Goal: Transaction & Acquisition: Purchase product/service

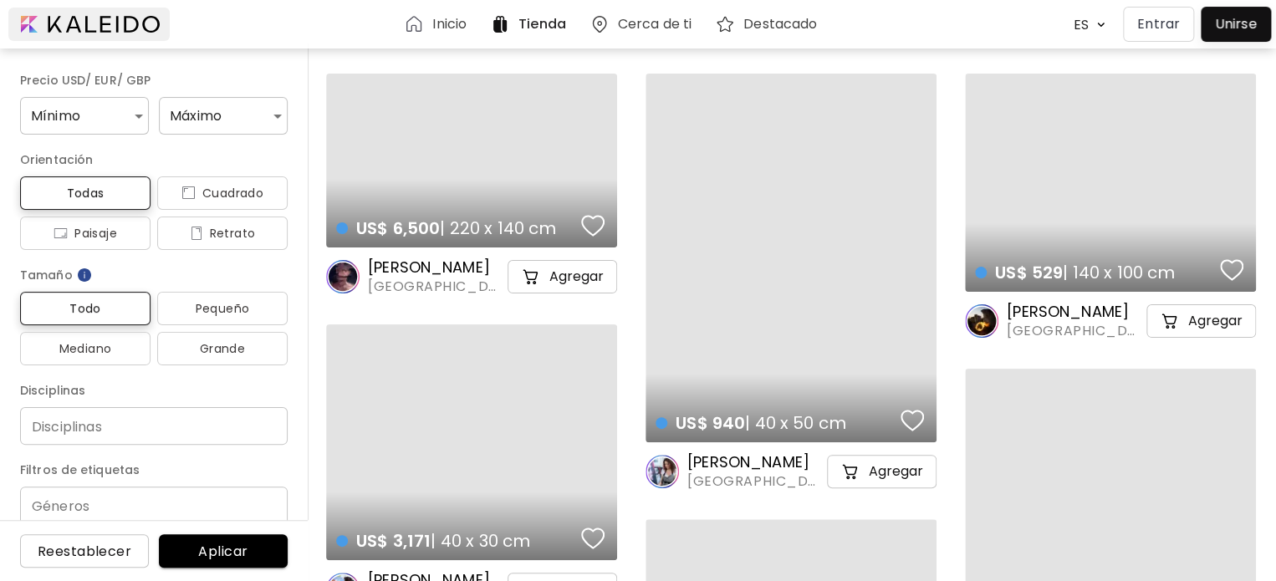
click at [84, 16] on div at bounding box center [88, 24] width 161 height 33
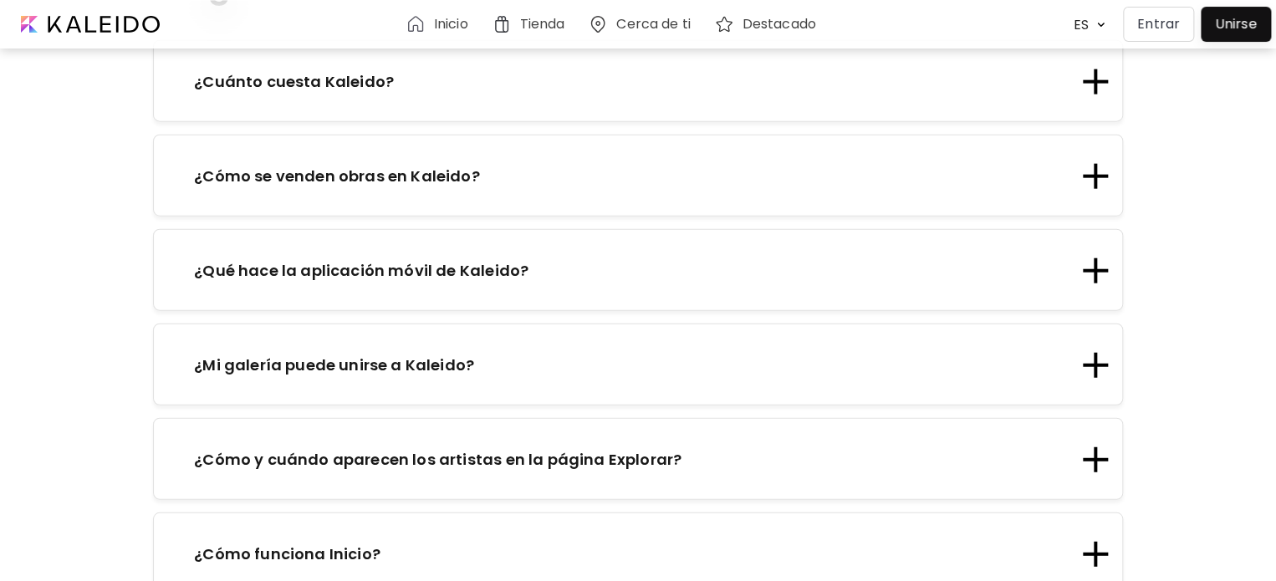
scroll to position [2005, 0]
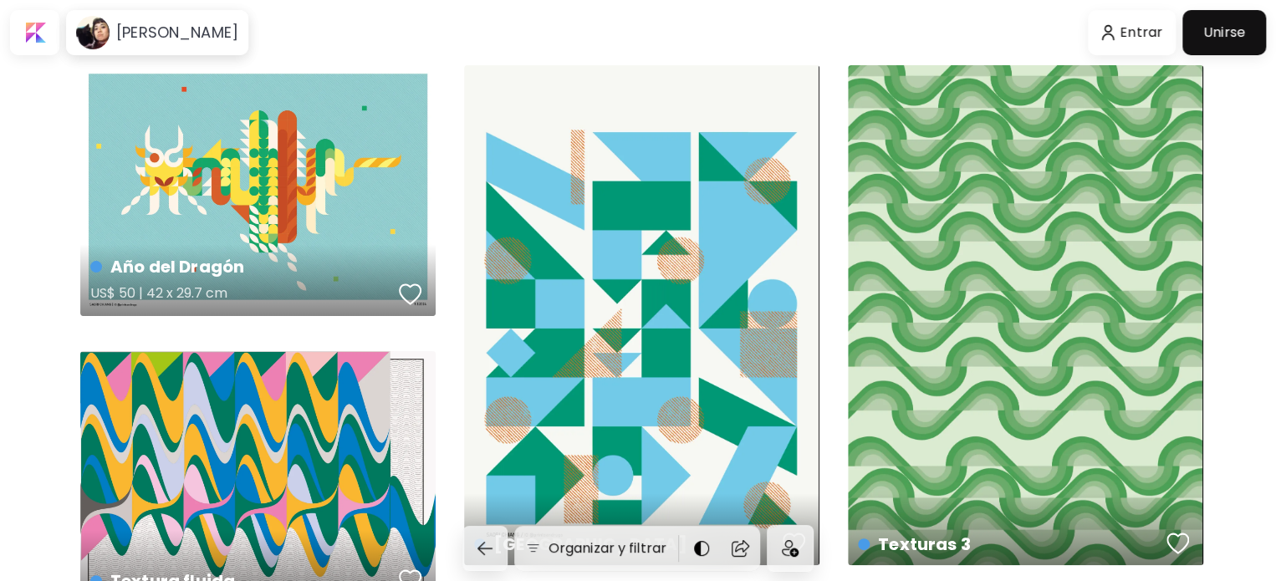
click at [210, 159] on div "Año del Dragón US$ 50 | 42 x 29.7 cm" at bounding box center [257, 190] width 355 height 251
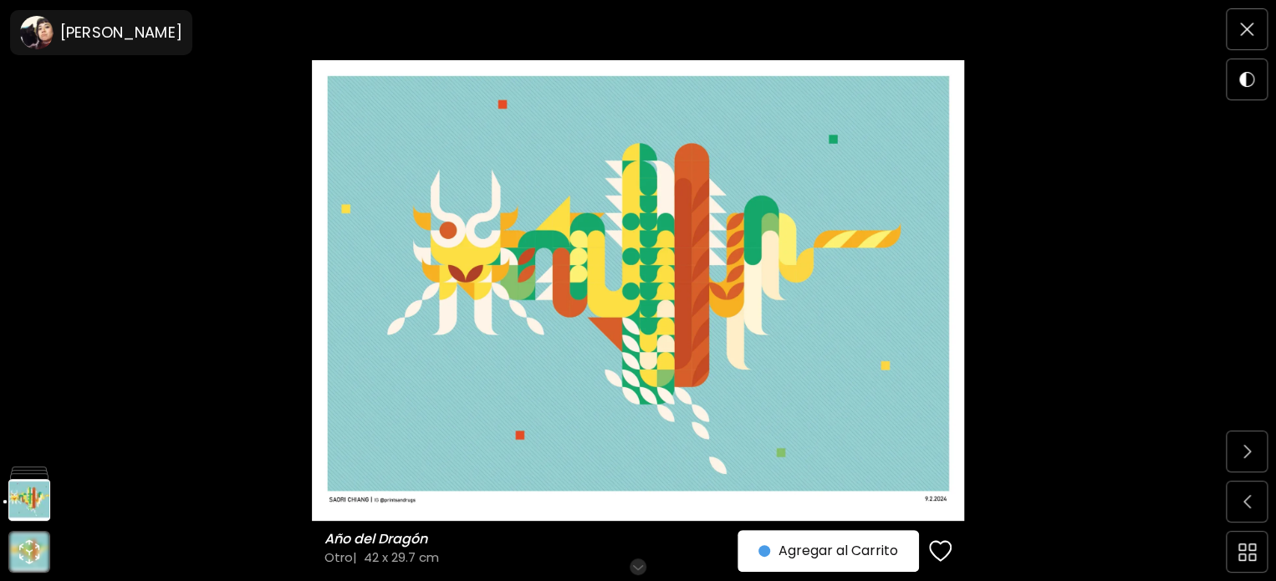
click at [11, 23] on div "[PERSON_NAME]" at bounding box center [101, 32] width 182 height 45
click at [33, 37] on image at bounding box center [36, 32] width 33 height 33
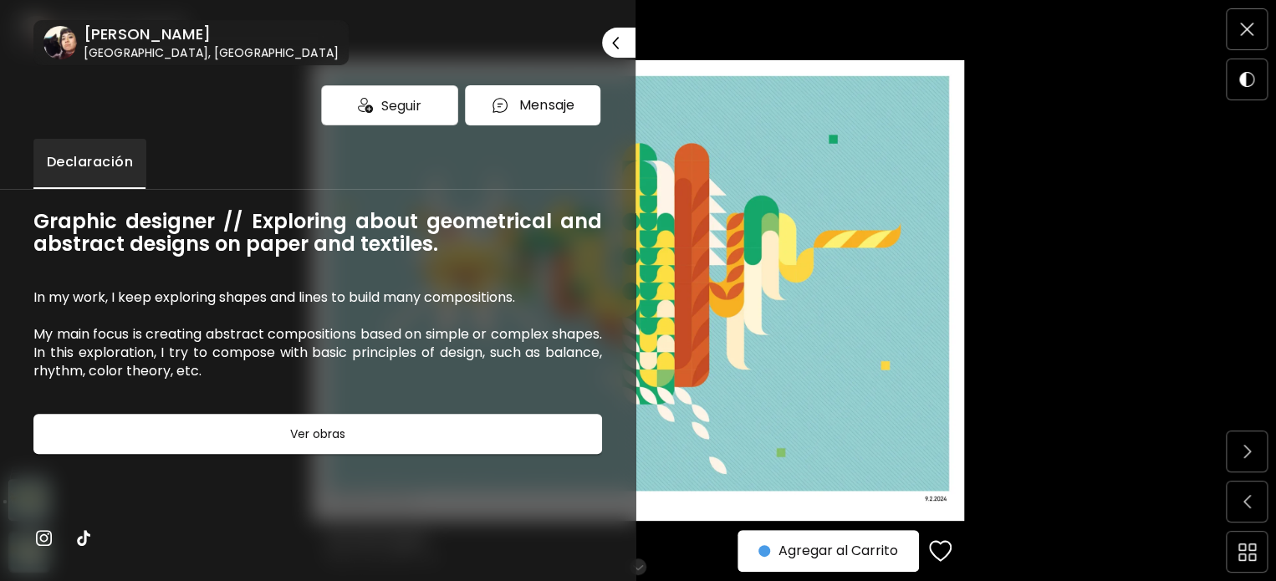
click at [68, 43] on image at bounding box center [59, 42] width 33 height 33
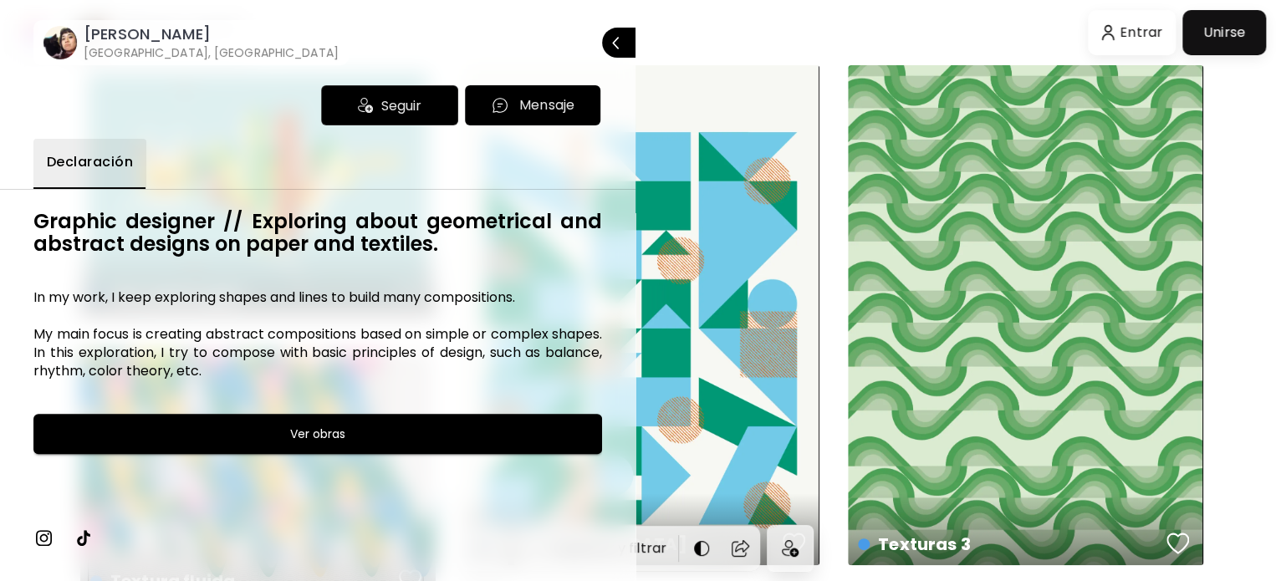
click at [688, 43] on div at bounding box center [638, 290] width 1276 height 581
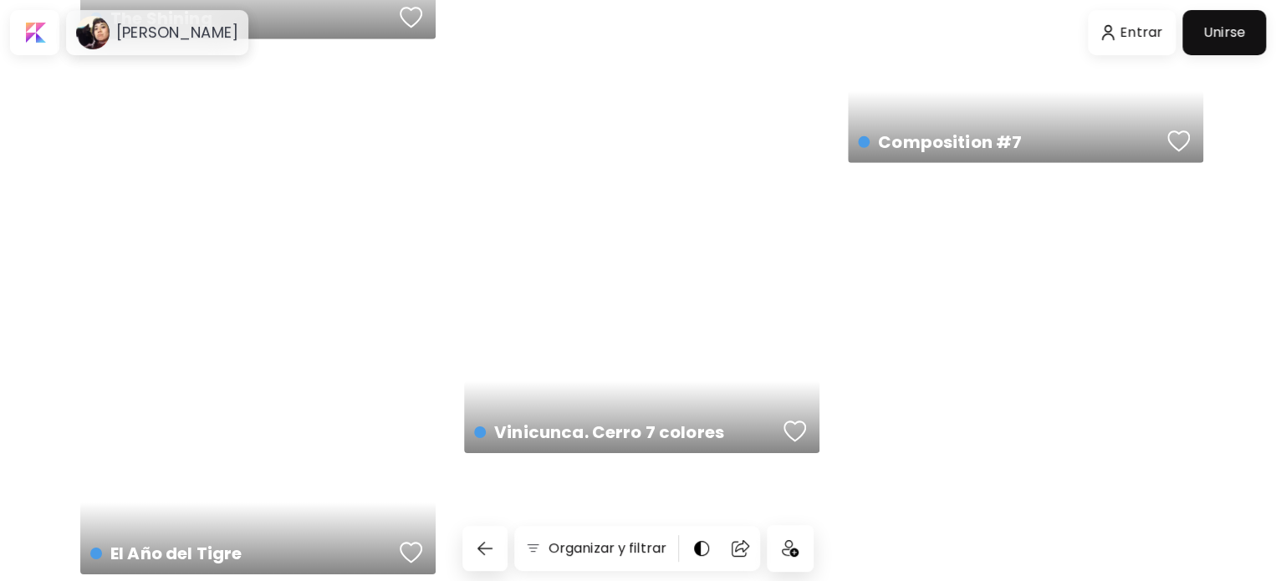
scroll to position [2542, 0]
